Goal: Complete application form

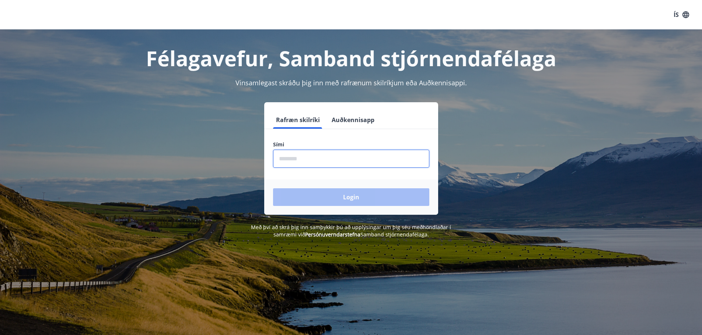
click at [305, 157] on input "phone" at bounding box center [351, 159] width 156 height 18
type input "********"
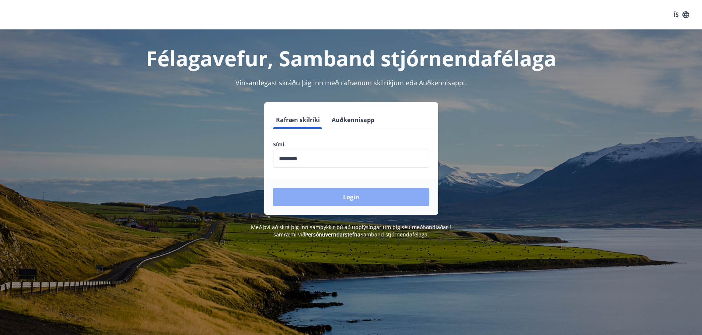
click at [339, 197] on button "Login" at bounding box center [351, 198] width 156 height 18
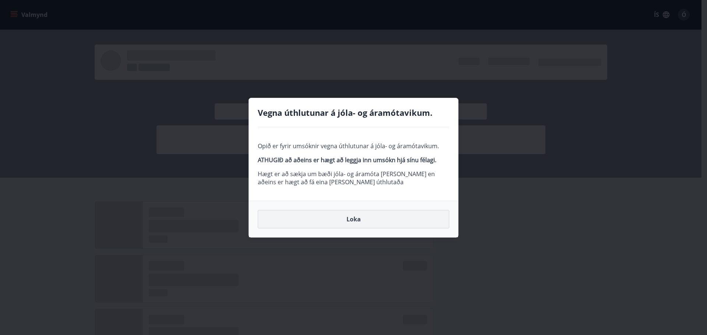
click at [353, 218] on button "Loka" at bounding box center [353, 219] width 191 height 18
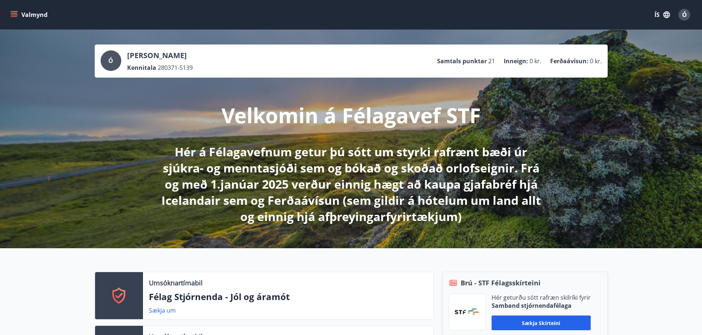
click at [17, 13] on icon "menu" at bounding box center [13, 14] width 7 height 7
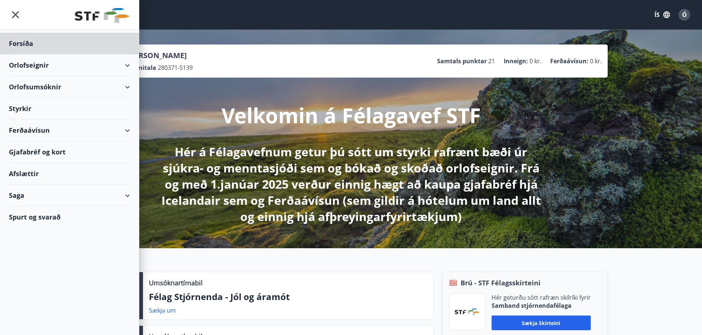
click at [25, 105] on div "Styrkir" at bounding box center [69, 109] width 121 height 22
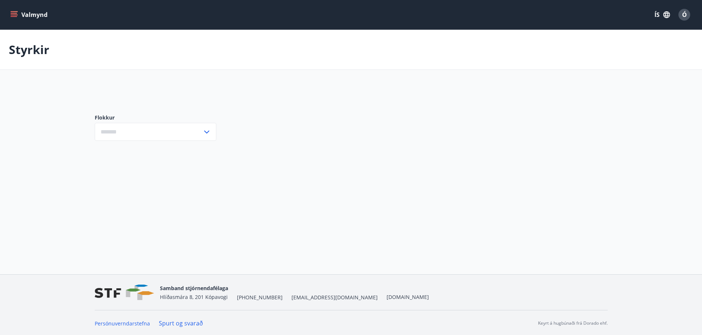
type input "***"
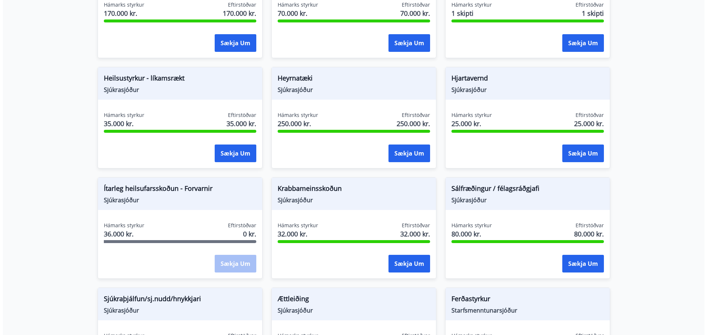
scroll to position [363, 0]
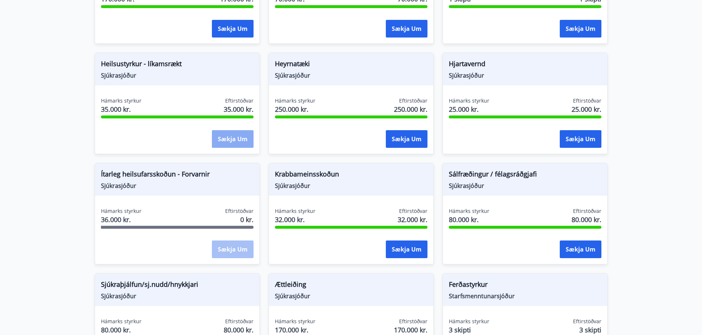
click at [236, 144] on button "Sækja um" at bounding box center [233, 139] width 42 height 18
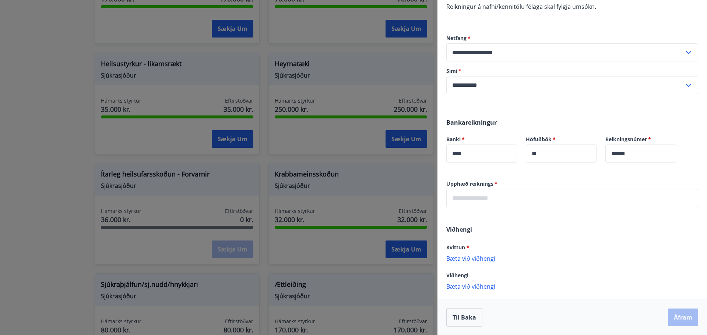
scroll to position [129, 0]
click at [461, 201] on input "text" at bounding box center [572, 198] width 252 height 18
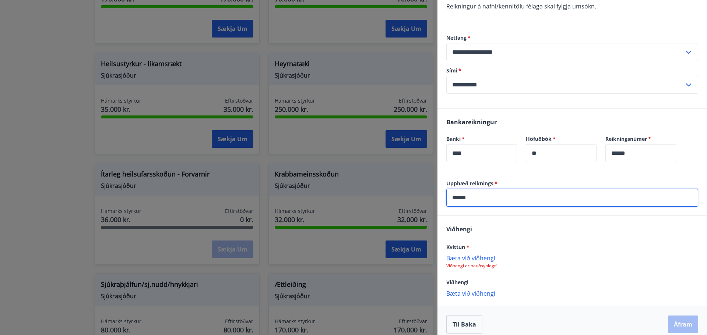
type input "******"
click at [510, 221] on div "Viðhengi Kvittun * Bæta við viðhengi Viðhengi er nauðsynlegt! Viðhengi Bæta við…" at bounding box center [572, 261] width 270 height 90
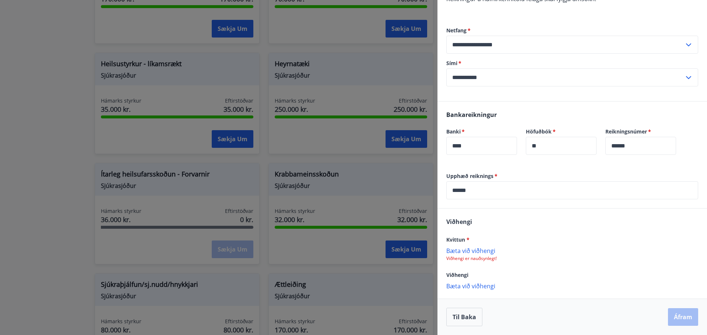
click at [492, 249] on p "Bæta við viðhengi" at bounding box center [572, 250] width 252 height 7
click at [683, 316] on button "Áfram" at bounding box center [683, 318] width 30 height 18
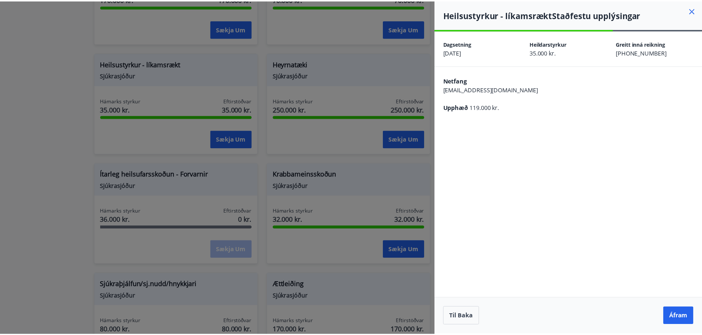
scroll to position [0, 0]
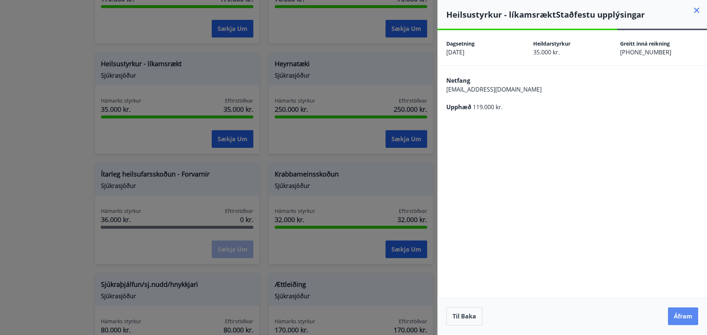
click at [680, 317] on button "Áfram" at bounding box center [683, 317] width 30 height 18
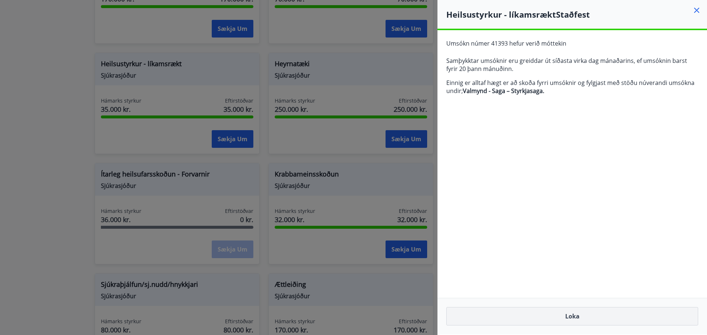
click at [570, 316] on button "Loka" at bounding box center [572, 316] width 252 height 18
